Goal: Task Accomplishment & Management: Manage account settings

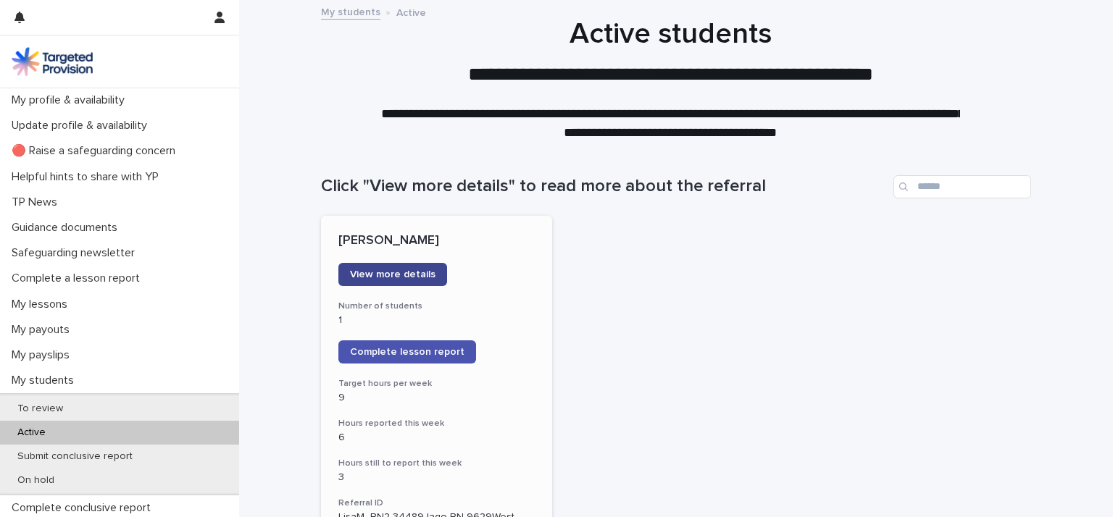
click at [397, 273] on span "View more details" at bounding box center [393, 275] width 86 height 10
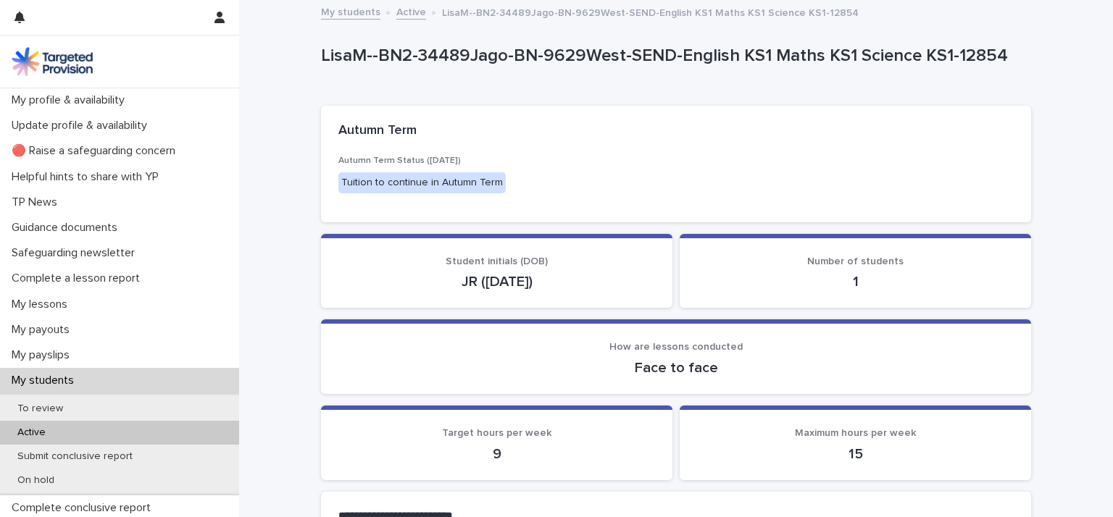
click at [29, 433] on p "Active" at bounding box center [31, 433] width 51 height 12
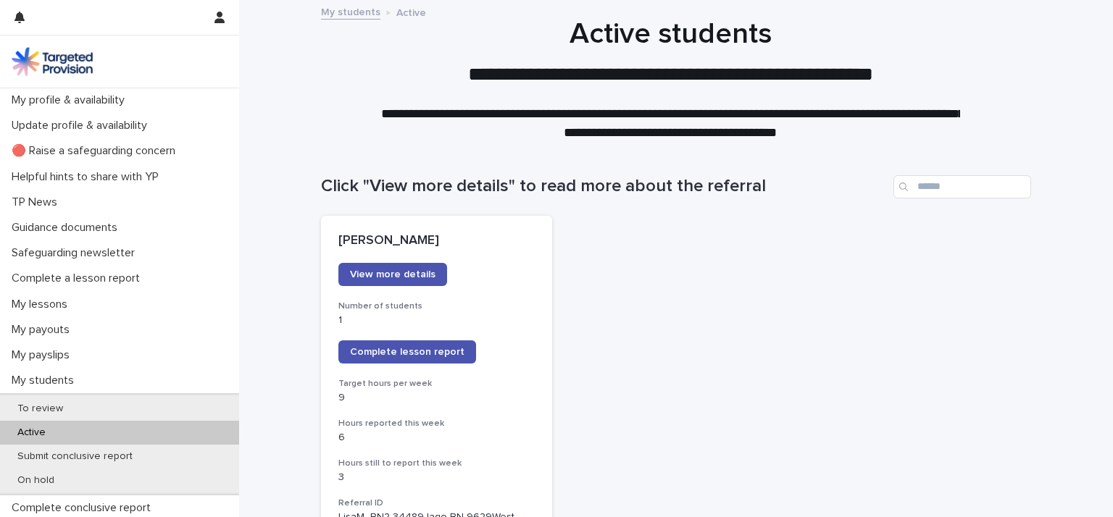
click at [359, 352] on span "Complete lesson report" at bounding box center [407, 352] width 115 height 10
click at [82, 96] on p "My profile & availability" at bounding box center [71, 100] width 130 height 14
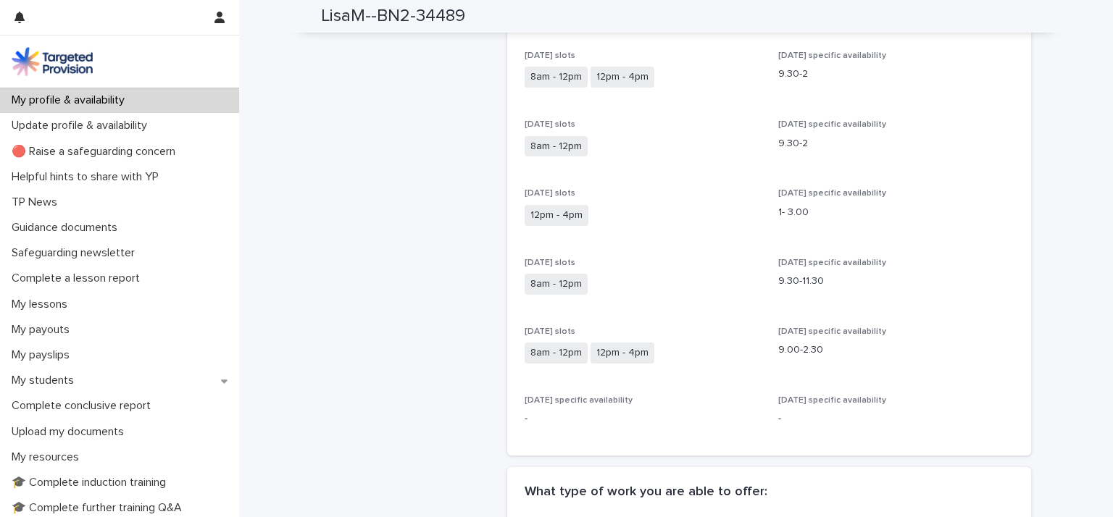
scroll to position [502, 0]
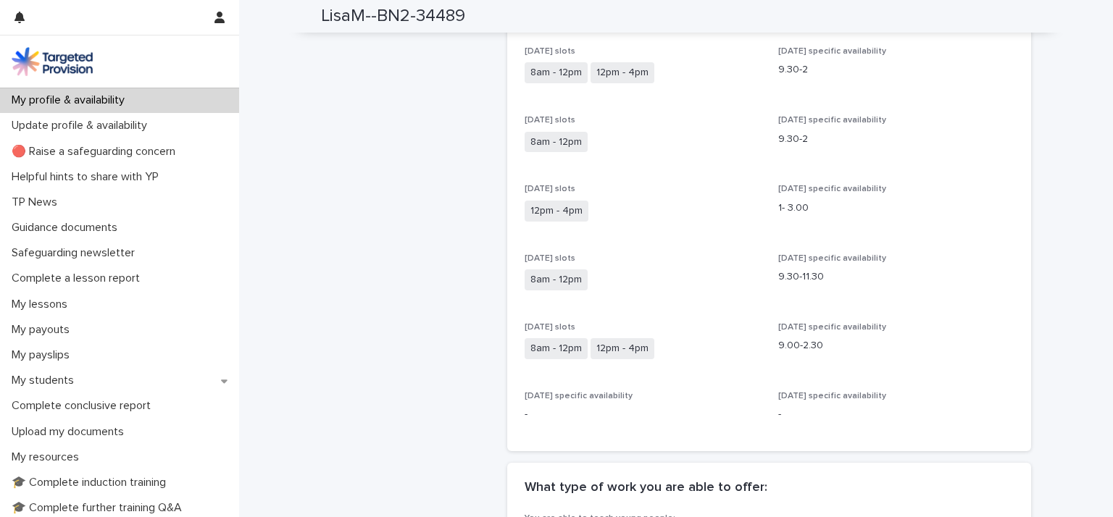
click at [543, 201] on span "12pm - 4pm" at bounding box center [557, 211] width 64 height 21
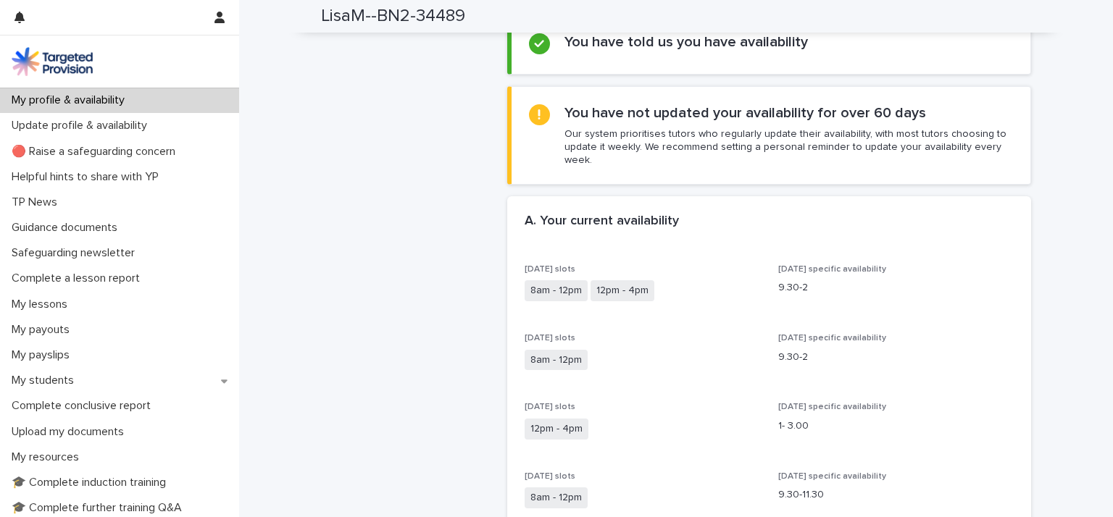
scroll to position [278, 0]
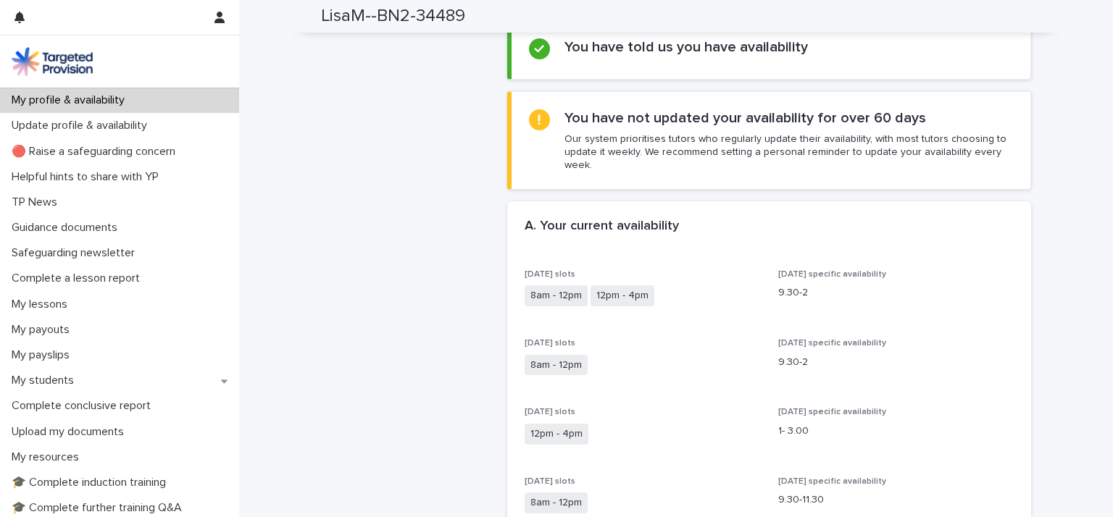
click at [870, 126] on div "You have not updated your availability for over 60 days Our system prioritises …" at bounding box center [789, 140] width 449 height 63
click at [579, 148] on p "Our system prioritises tutors who regularly update their availability, with mos…" at bounding box center [789, 153] width 449 height 40
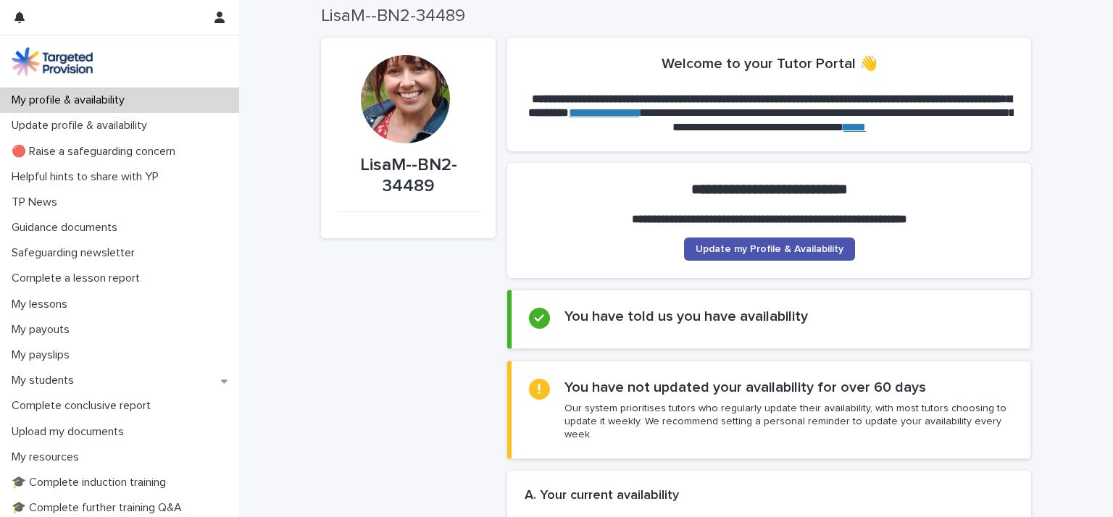
scroll to position [0, 0]
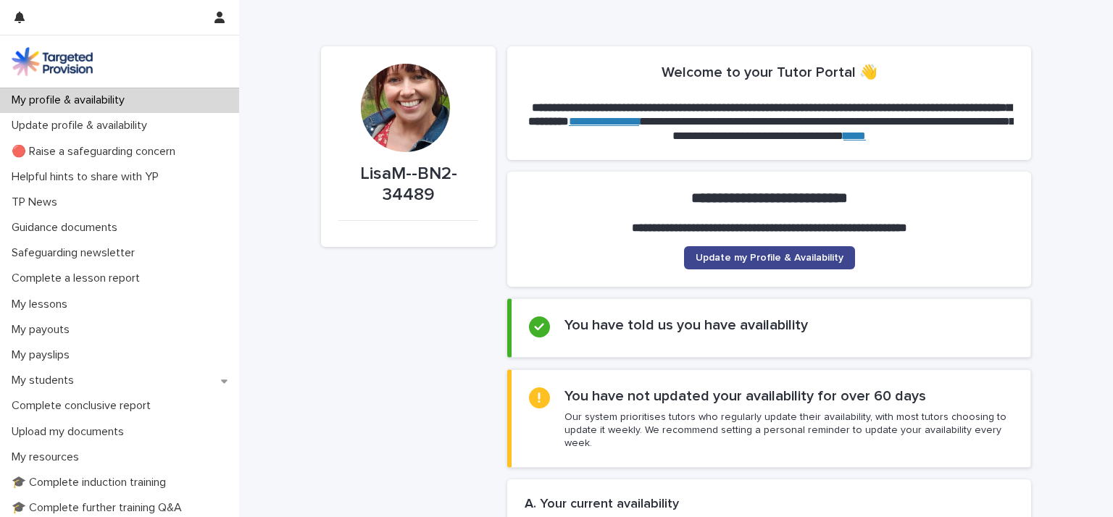
click at [803, 257] on span "Update my Profile & Availability" at bounding box center [770, 258] width 148 height 10
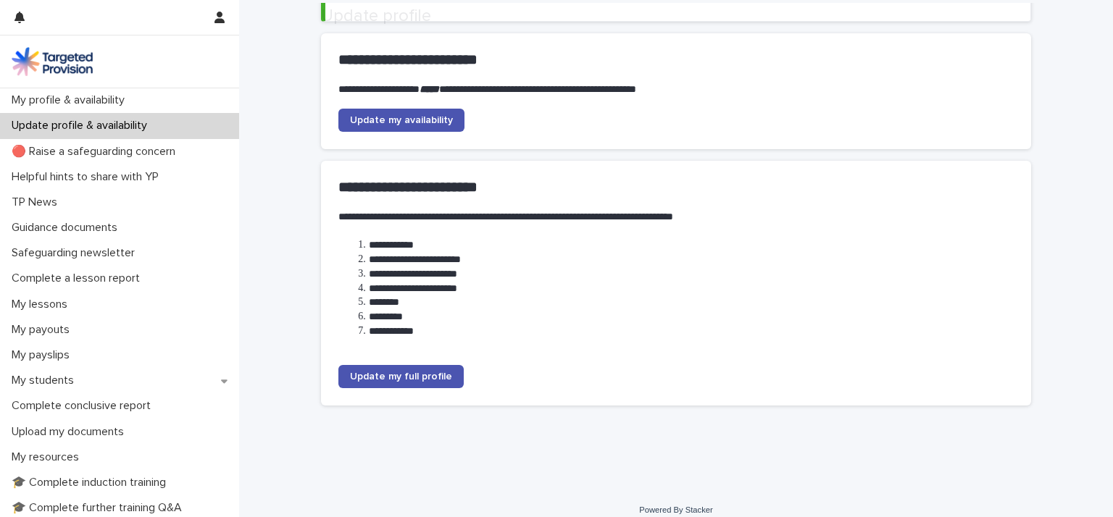
scroll to position [170, 0]
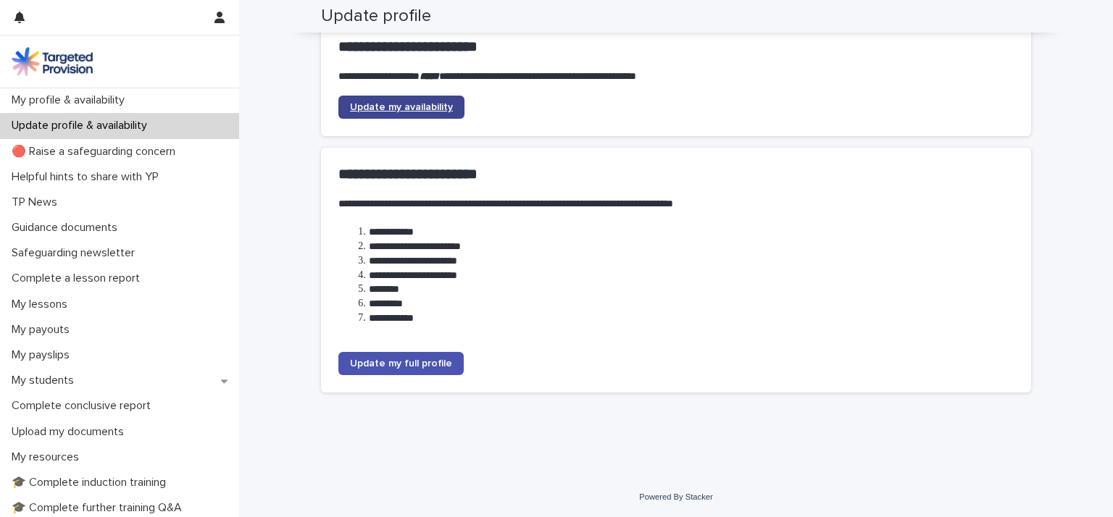
click at [414, 99] on link "Update my availability" at bounding box center [401, 107] width 126 height 23
